Goal: Task Accomplishment & Management: Use online tool/utility

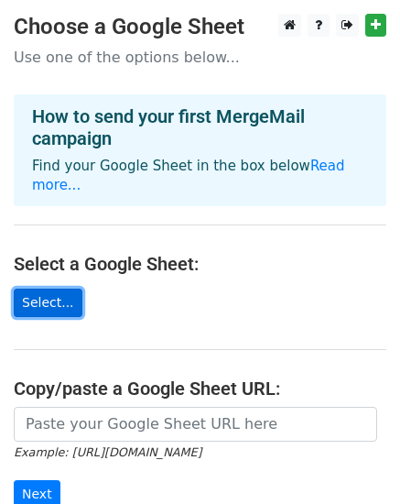
click at [49, 288] on link "Select..." at bounding box center [48, 302] width 69 height 28
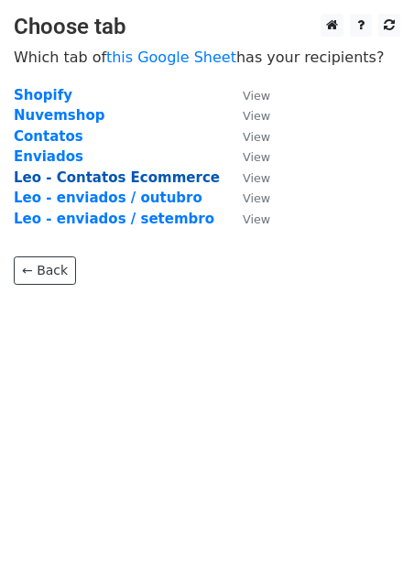
click at [172, 178] on strong "Leo - Contatos Ecommerce" at bounding box center [117, 177] width 206 height 16
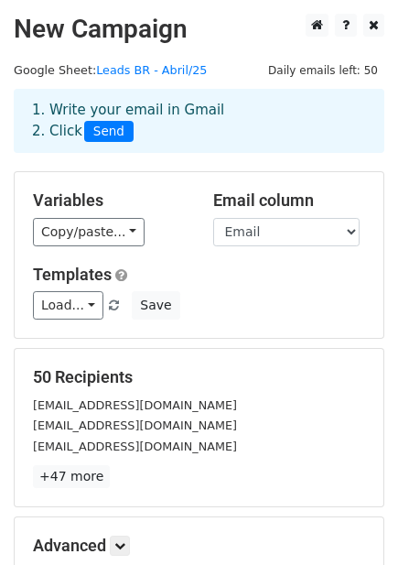
scroll to position [203, 0]
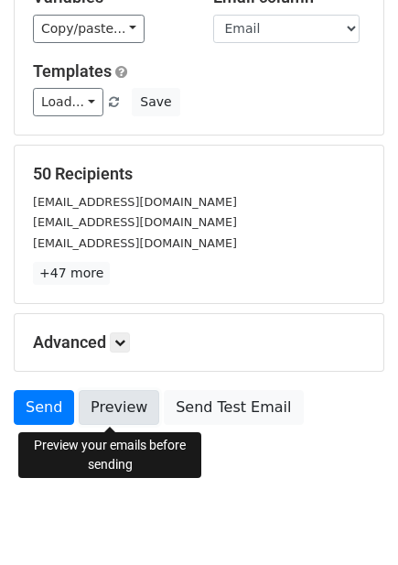
click at [112, 418] on link "Preview" at bounding box center [119, 407] width 81 height 35
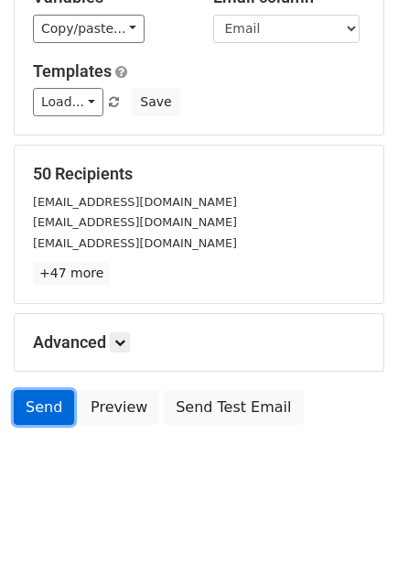
click at [38, 401] on link "Send" at bounding box center [44, 407] width 60 height 35
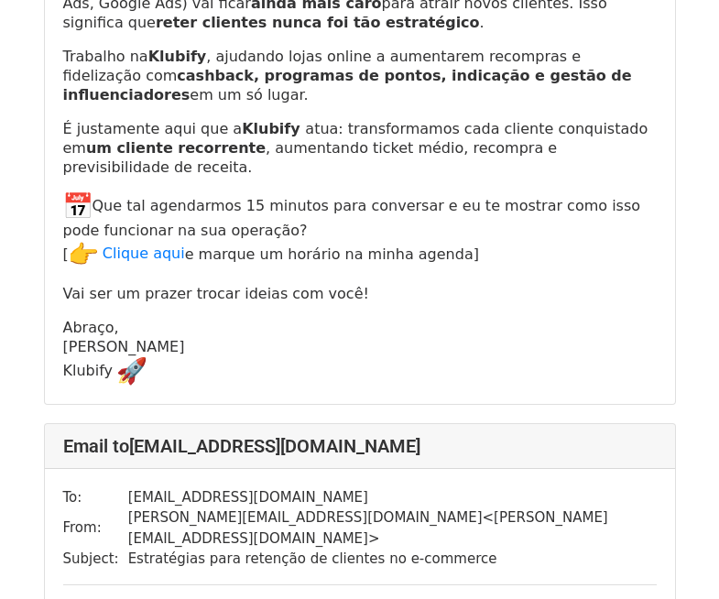
scroll to position [92, 0]
